Goal: Contribute content: Contribute content

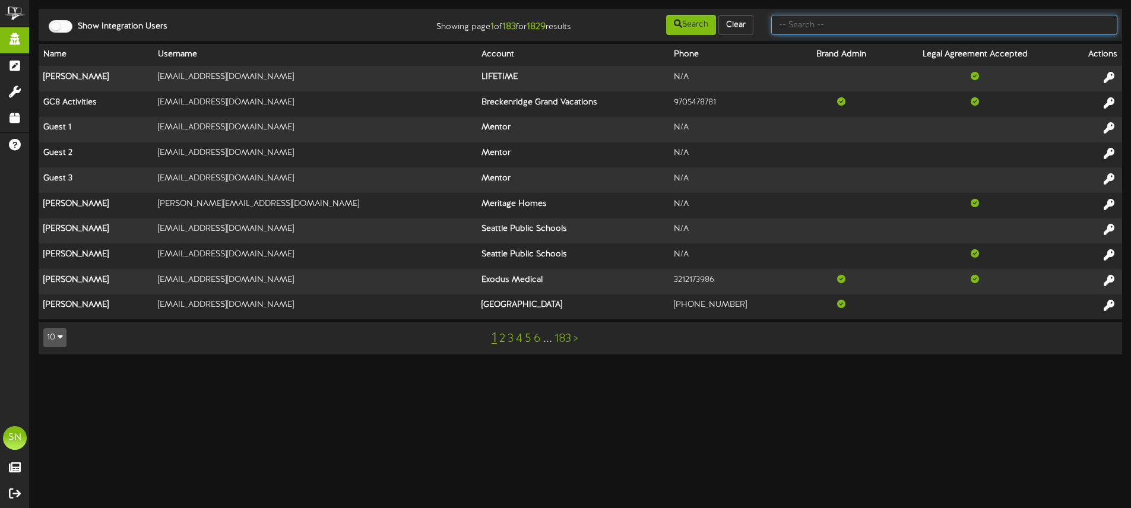
click at [836, 23] on input "text" at bounding box center [944, 25] width 346 height 20
type input "fat cats gilbert"
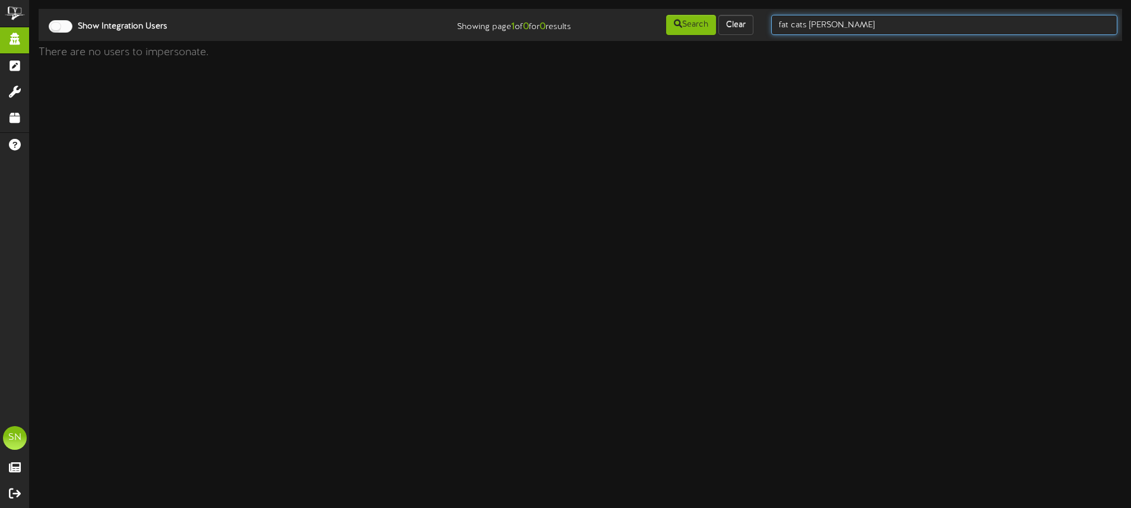
click at [856, 30] on input "fat cats gilbert" at bounding box center [944, 25] width 346 height 20
type input "fat cats"
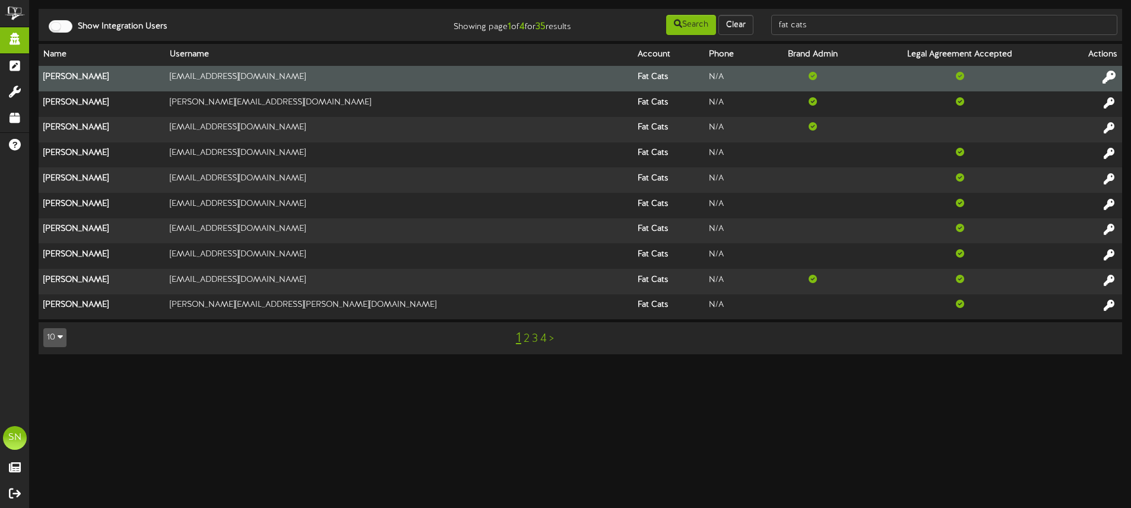
click at [1109, 77] on icon at bounding box center [1109, 77] width 13 height 13
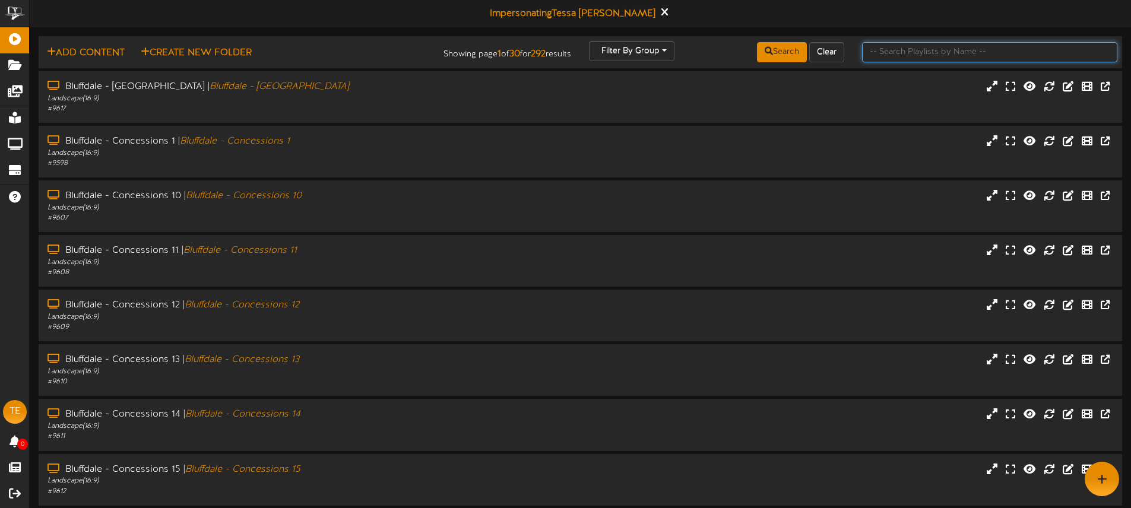
click at [910, 49] on input "text" at bounding box center [989, 52] width 255 height 20
type input "gilbert"
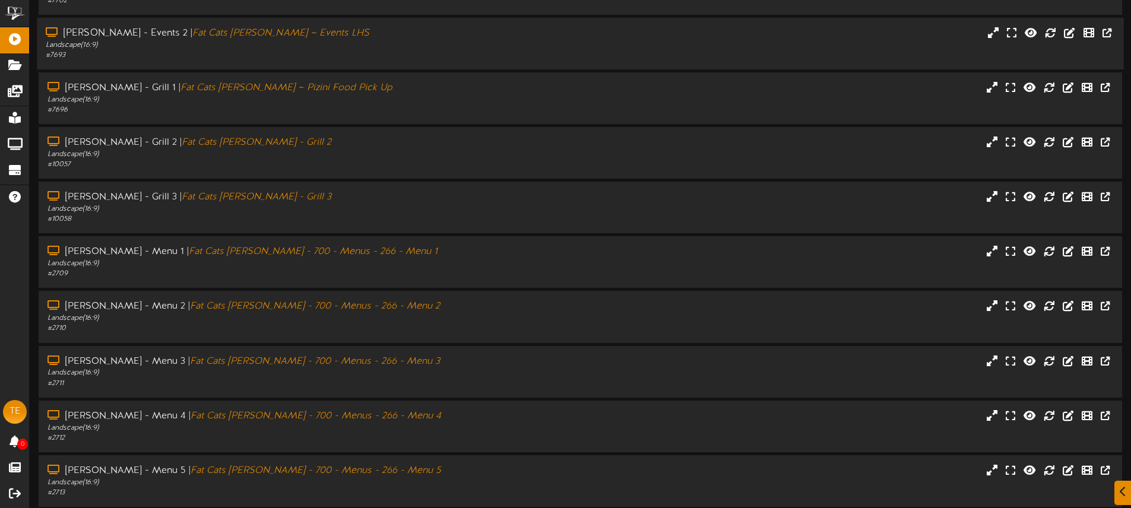
scroll to position [156, 0]
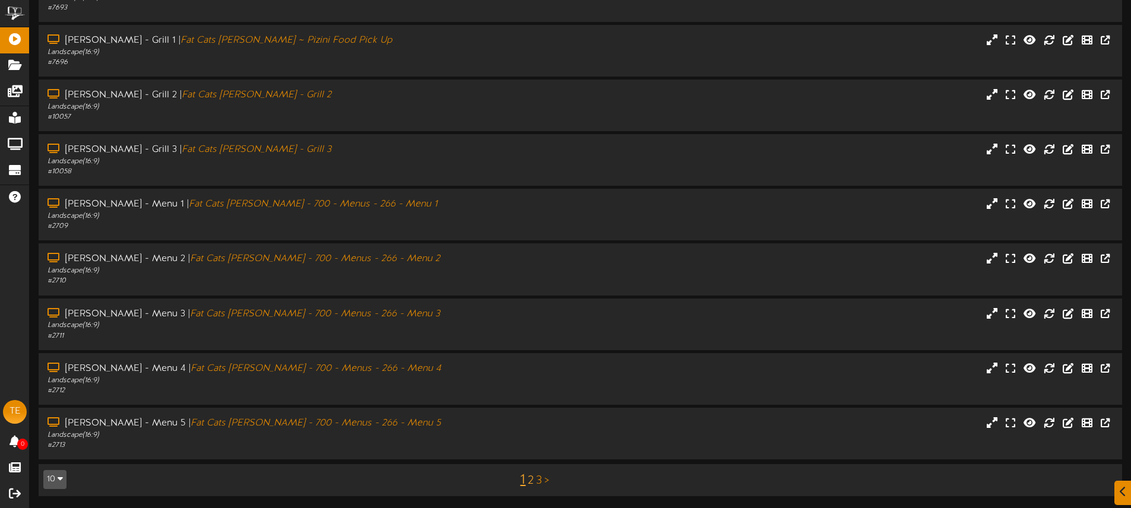
click at [532, 480] on link "2" at bounding box center [531, 481] width 6 height 13
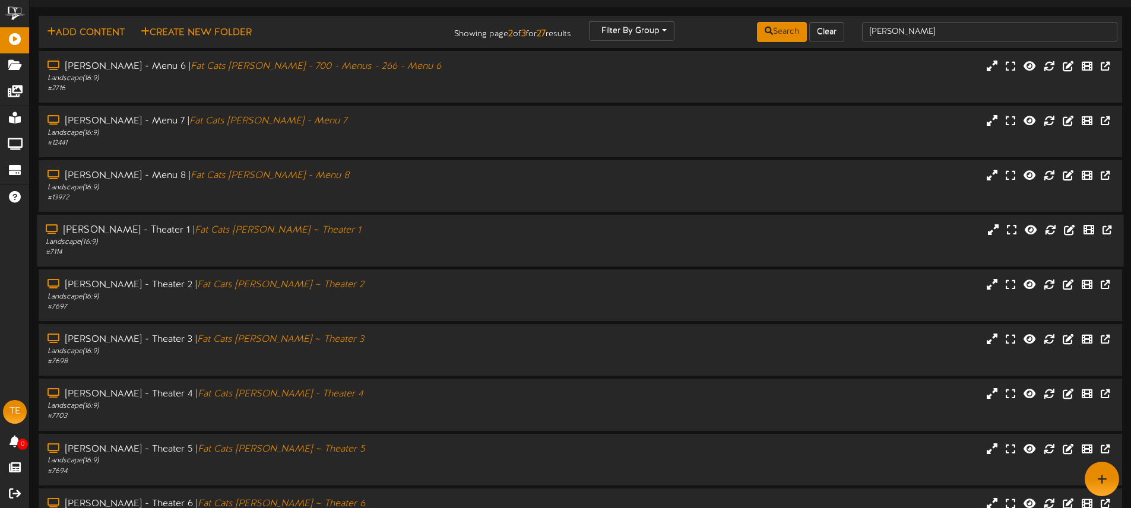
scroll to position [21, 0]
click at [433, 241] on div "Landscape ( 16:9 )" at bounding box center [263, 241] width 435 height 10
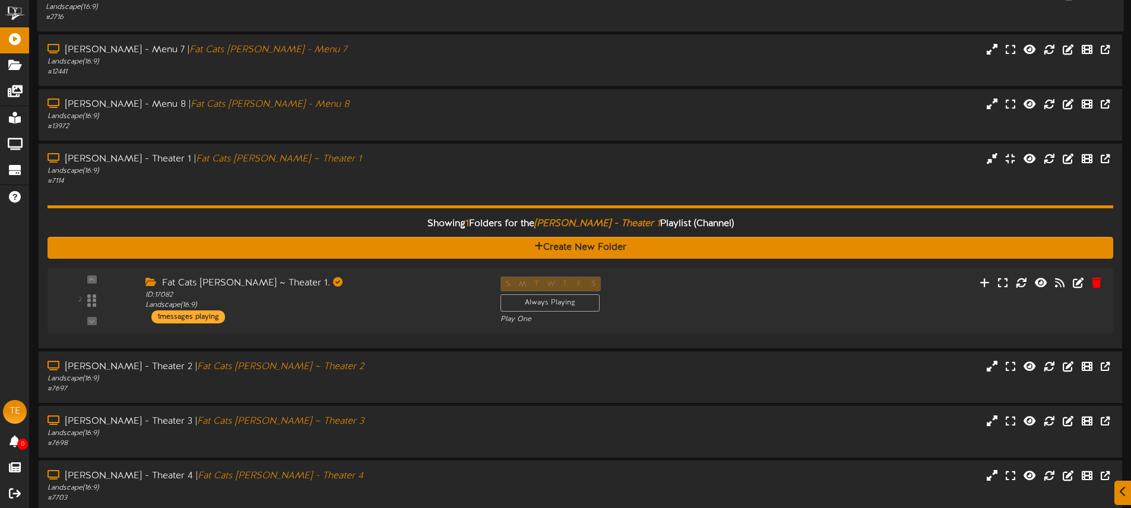
scroll to position [96, 0]
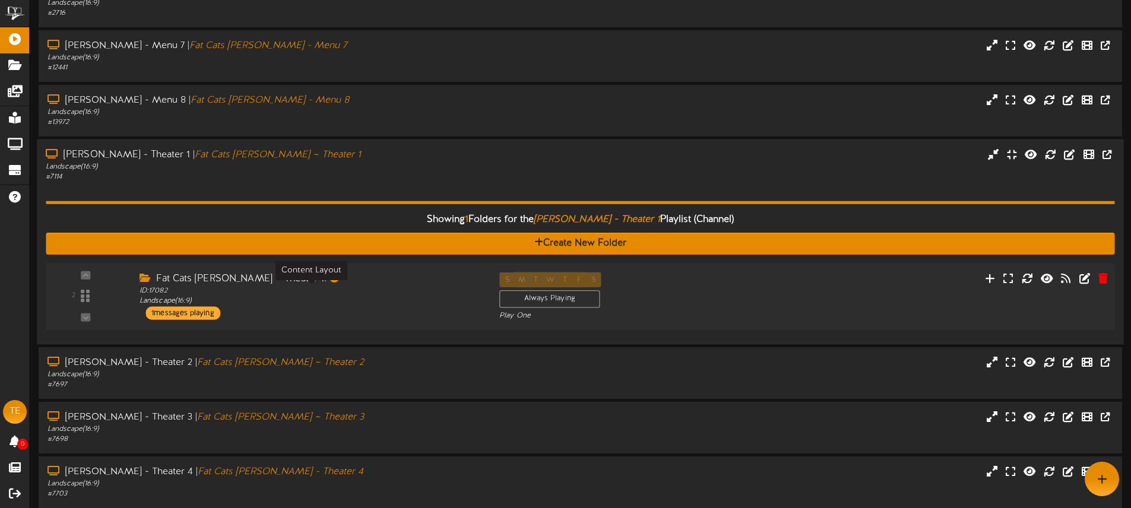
click at [400, 292] on div "ID: 17082 Landscape ( 16:9 )" at bounding box center [311, 296] width 342 height 21
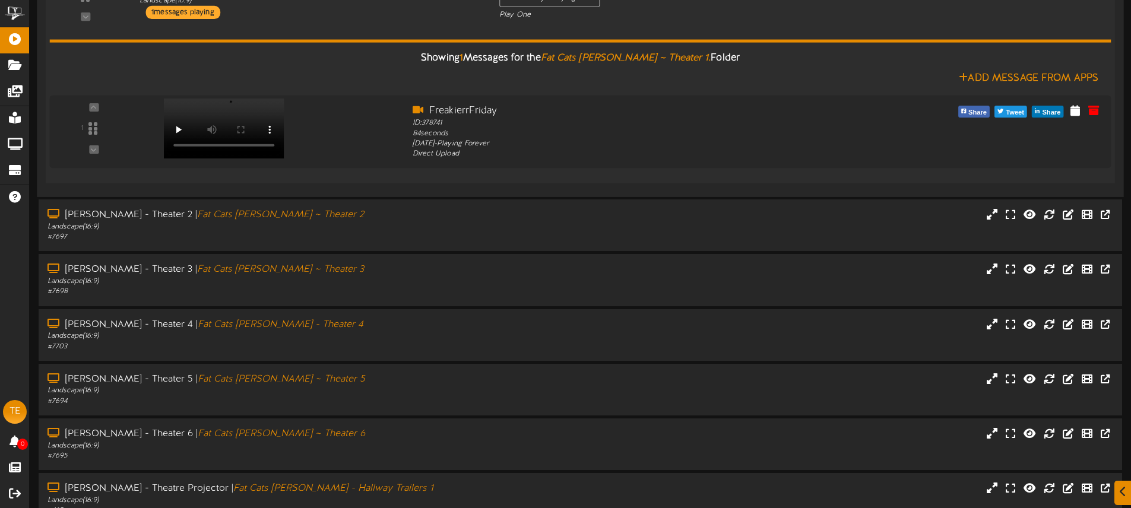
scroll to position [396, 0]
click at [231, 109] on video at bounding box center [221, 127] width 122 height 61
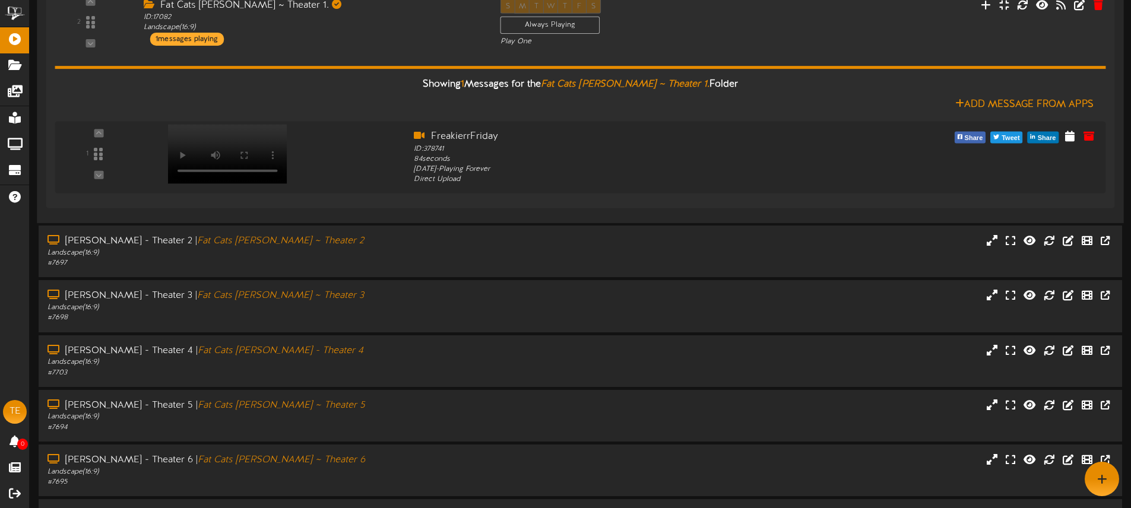
scroll to position [352, 0]
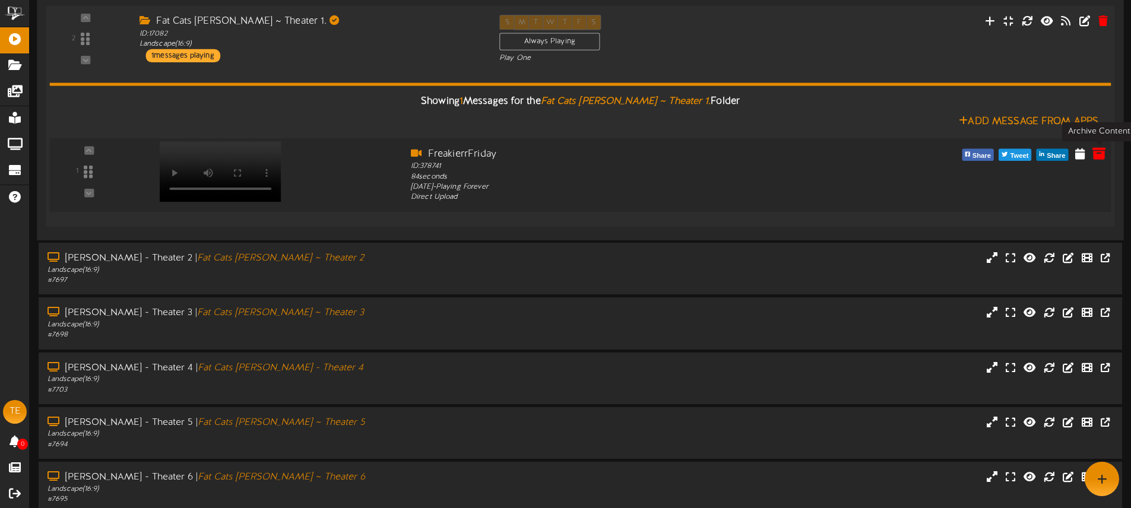
click at [1101, 156] on icon at bounding box center [1099, 153] width 13 height 13
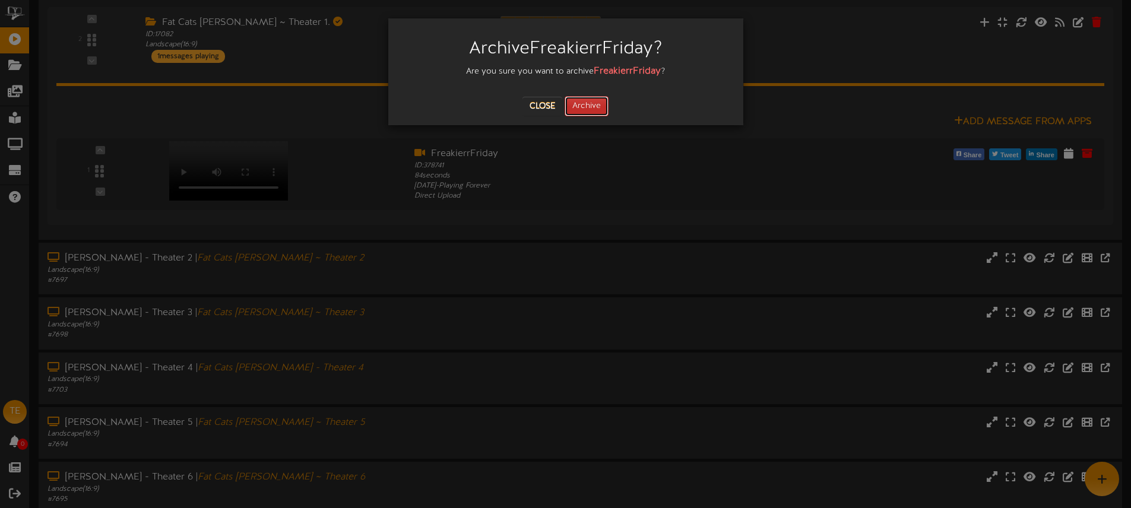
click at [595, 103] on button "Archive" at bounding box center [587, 106] width 44 height 20
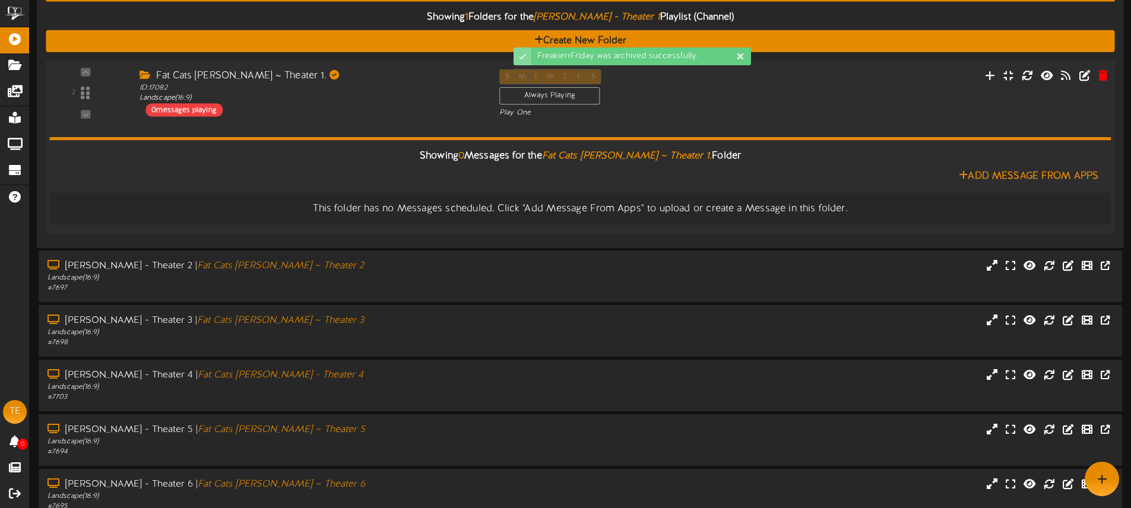
scroll to position [284, 0]
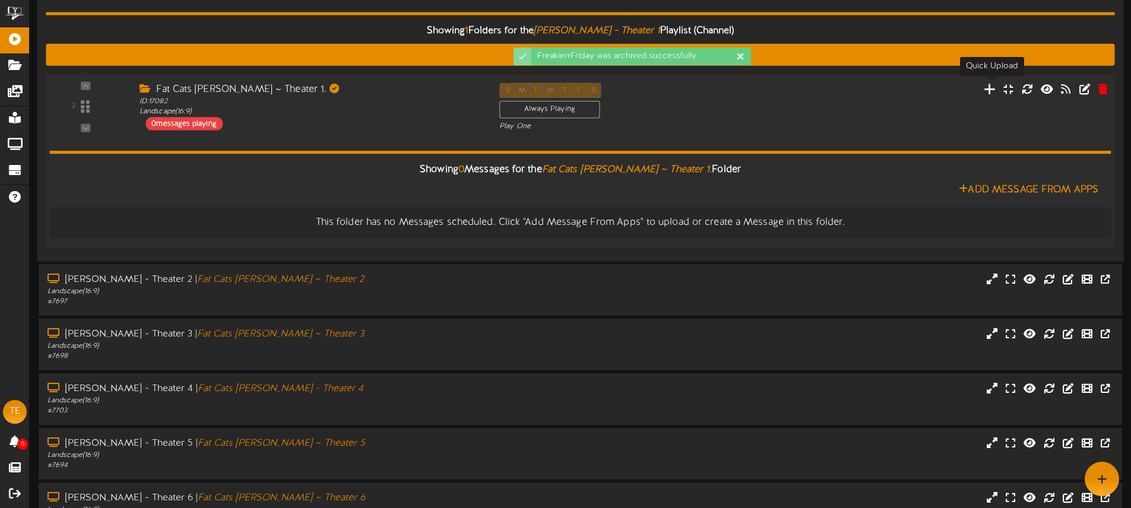
click at [992, 88] on icon at bounding box center [990, 88] width 12 height 13
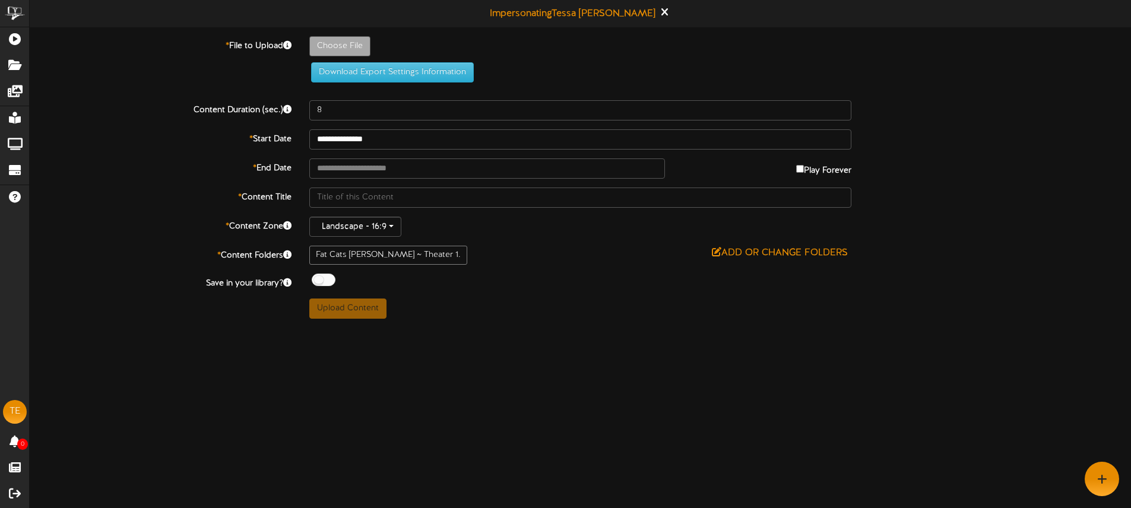
type input "**********"
type input "FreakierFriday"
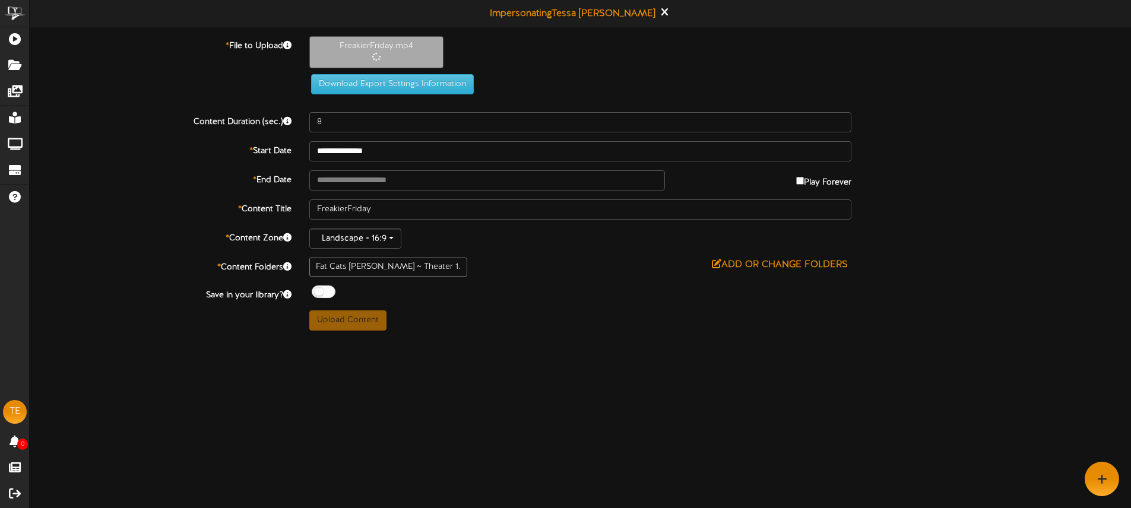
type input "84"
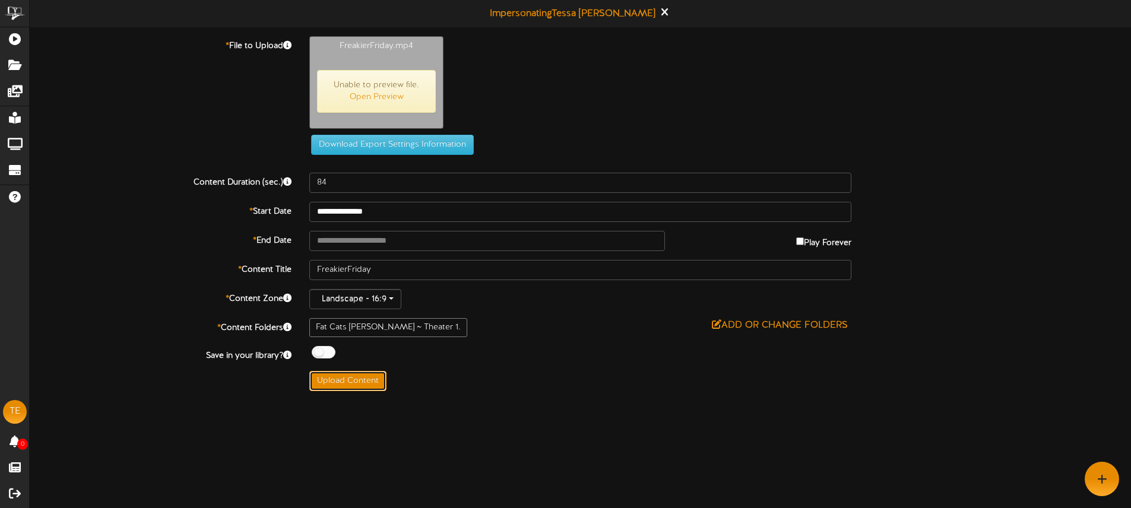
click at [368, 381] on button "Upload Content" at bounding box center [347, 381] width 77 height 20
type input "**********"
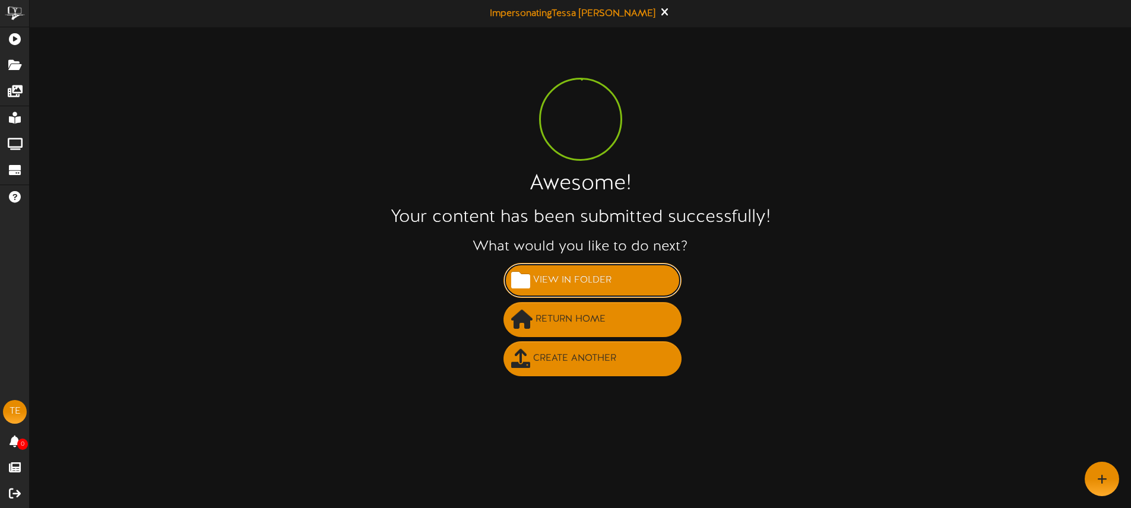
click at [587, 287] on span "View in Folder" at bounding box center [572, 281] width 84 height 20
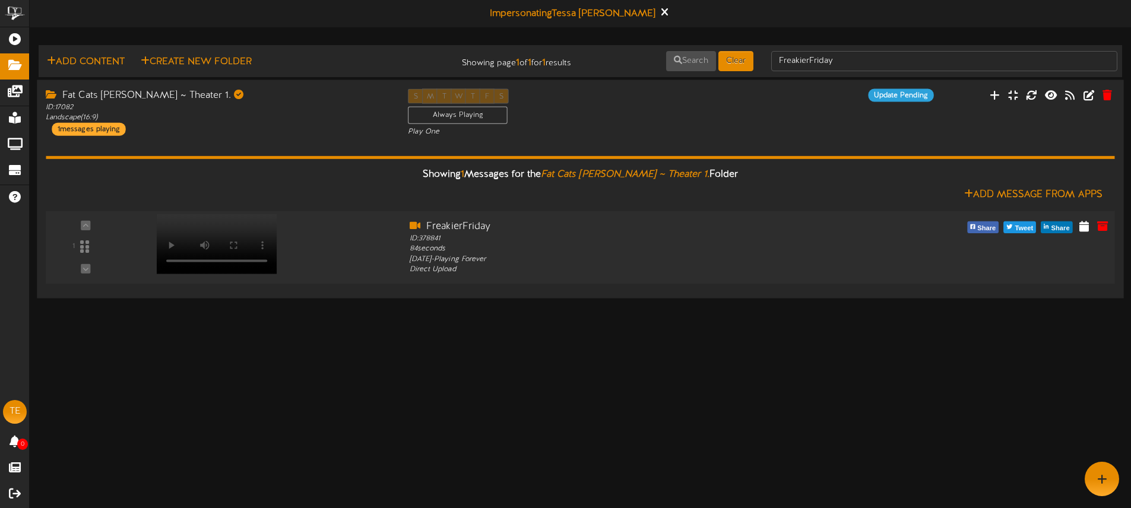
click at [258, 228] on video at bounding box center [216, 244] width 121 height 60
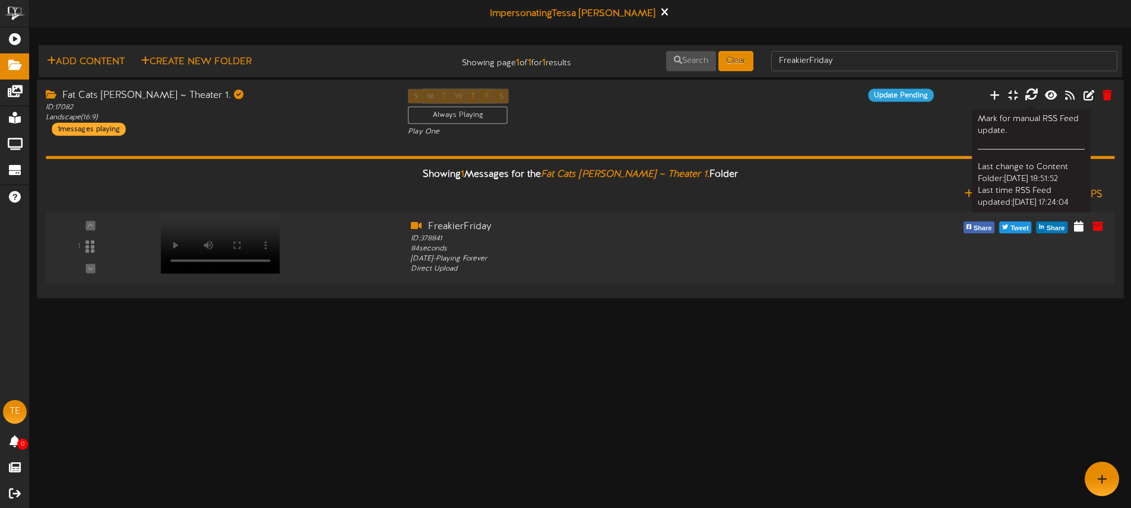
click at [1032, 94] on icon at bounding box center [1031, 94] width 13 height 13
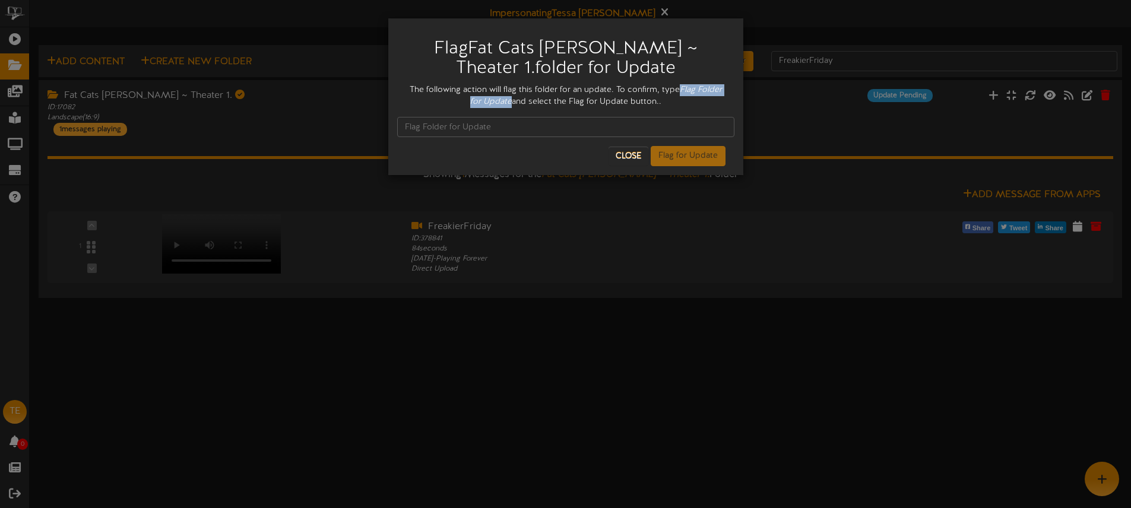
drag, startPoint x: 679, startPoint y: 88, endPoint x: 505, endPoint y: 104, distance: 175.3
click at [510, 106] on div "The following action will flag this folder for an update. To confirm, type Flag…" at bounding box center [565, 96] width 337 height 24
click at [459, 126] on input "text" at bounding box center [565, 127] width 337 height 20
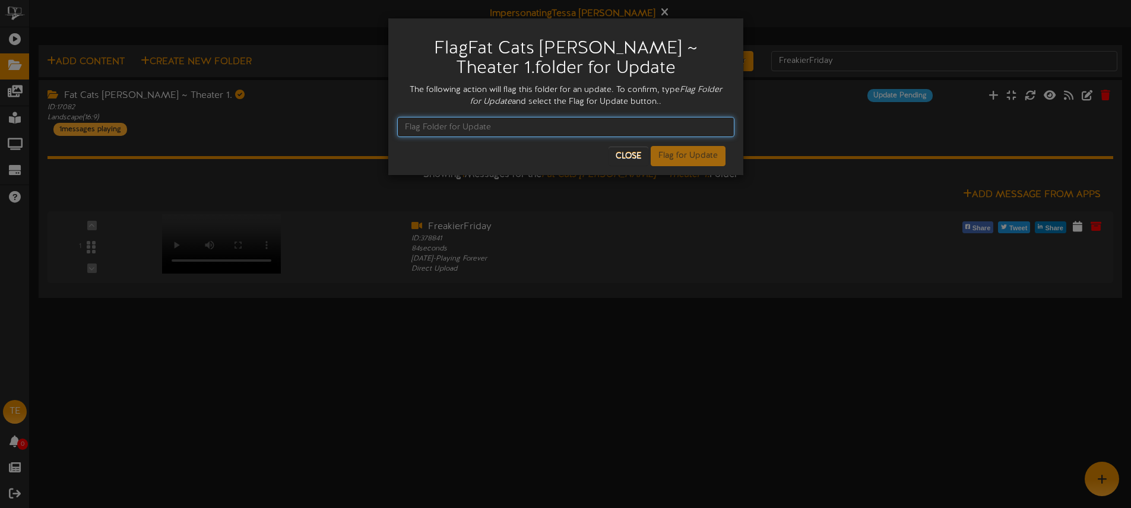
paste input "Flag Folder for Update"
type input "Flag Folder for Update"
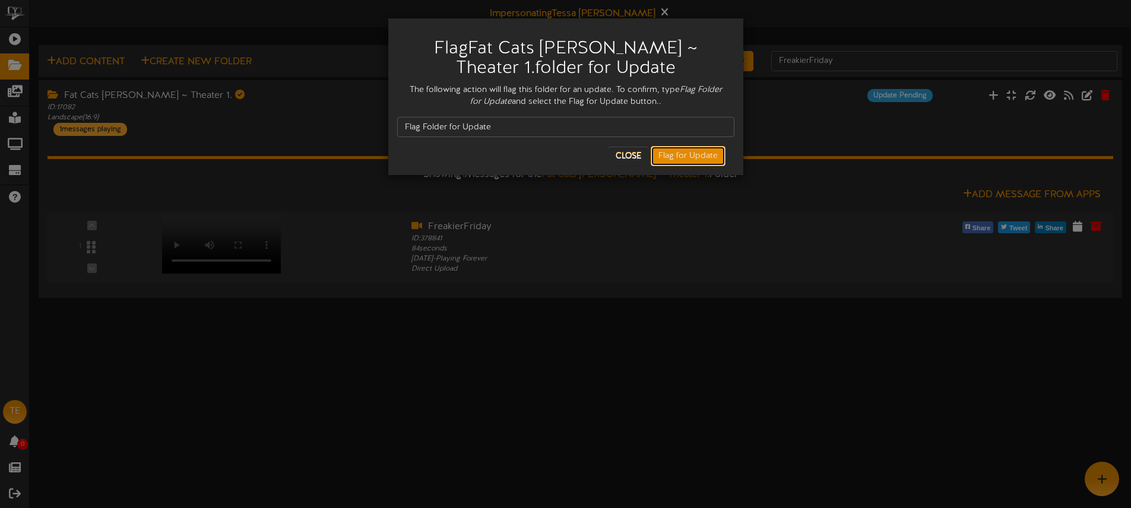
click at [667, 159] on button "Flag for Update" at bounding box center [688, 156] width 75 height 20
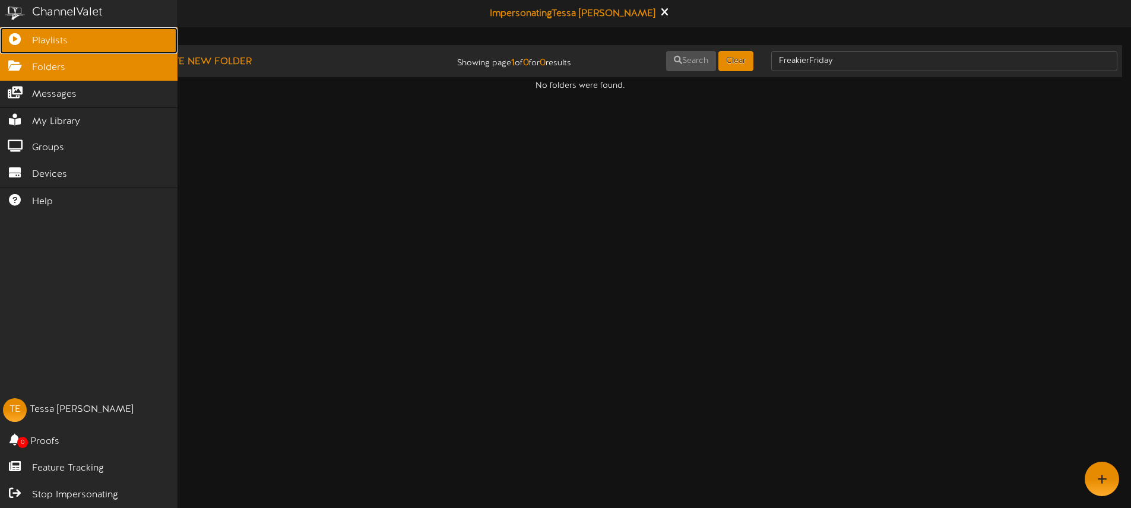
click at [19, 40] on icon at bounding box center [15, 37] width 30 height 9
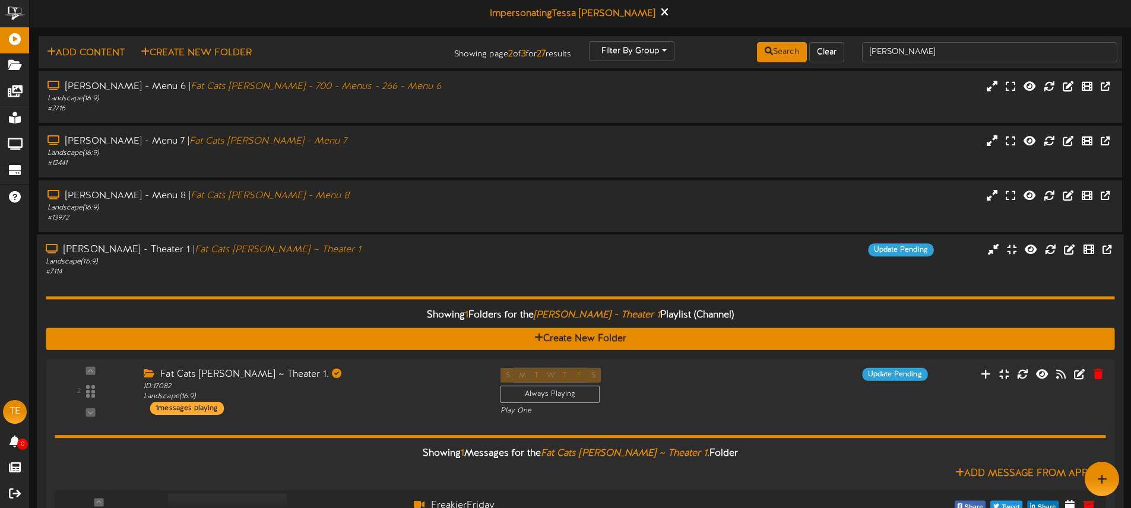
click at [480, 251] on div "Gilbert - Theater 1 | Fat Cats Gilbert ~ Theater 1" at bounding box center [263, 250] width 435 height 14
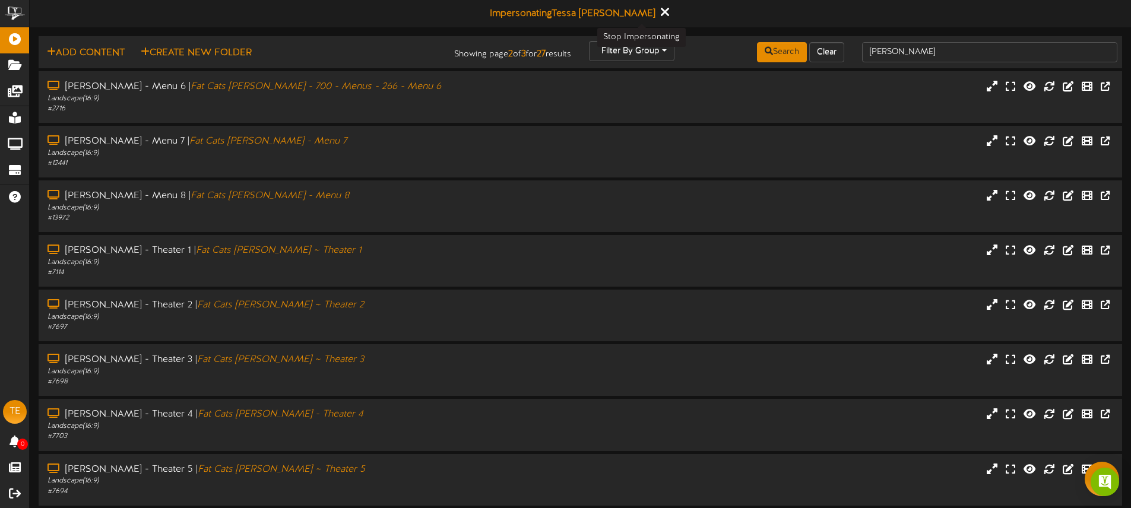
click at [661, 12] on icon at bounding box center [665, 11] width 8 height 13
